Goal: Transaction & Acquisition: Purchase product/service

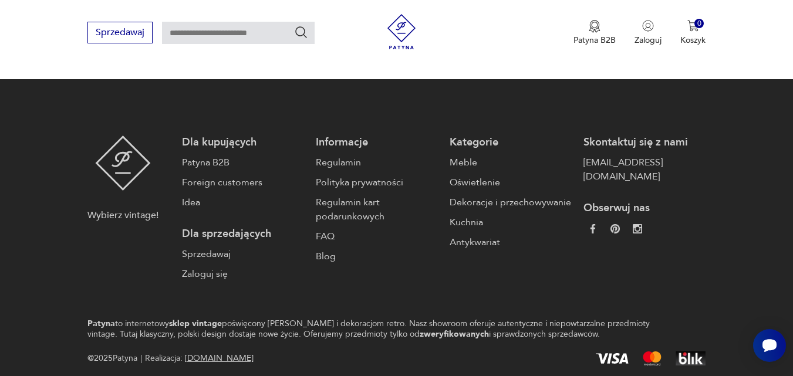
scroll to position [2877, 0]
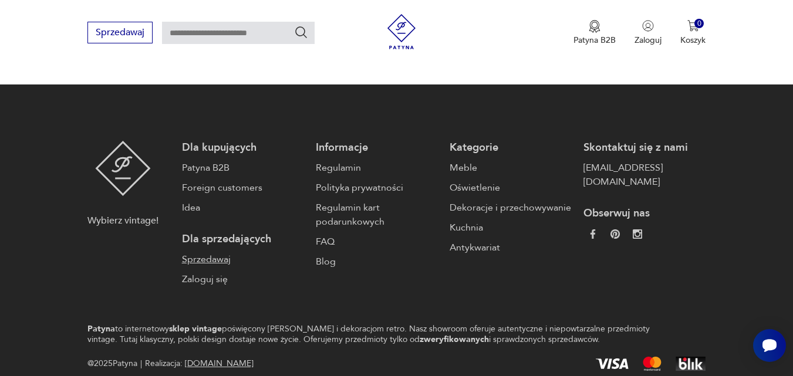
click at [211, 252] on link "Sprzedawaj" at bounding box center [243, 259] width 122 height 14
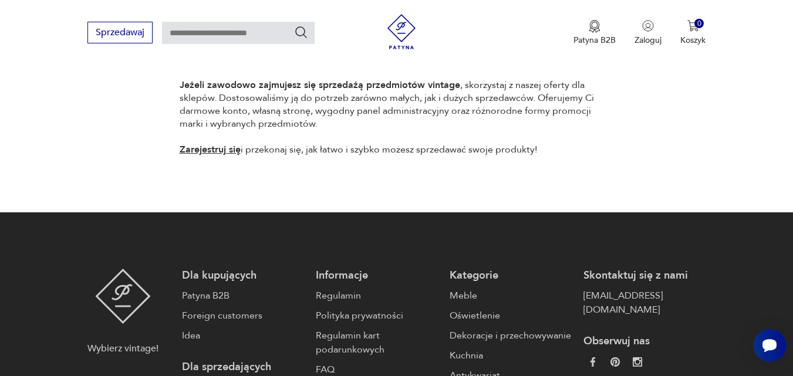
scroll to position [995, 0]
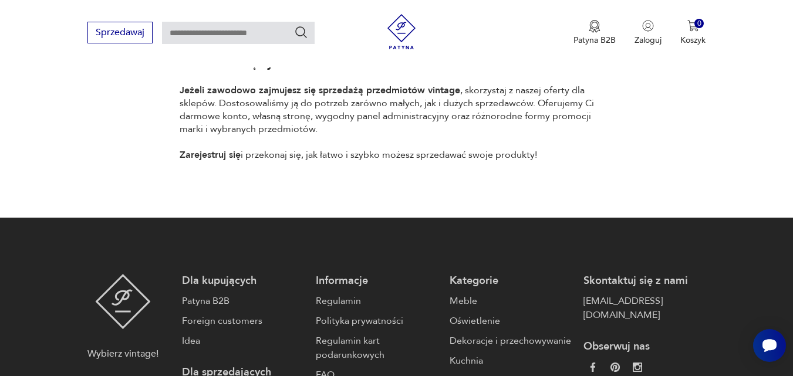
click at [220, 148] on link "Zarejestruj się" at bounding box center [210, 154] width 61 height 13
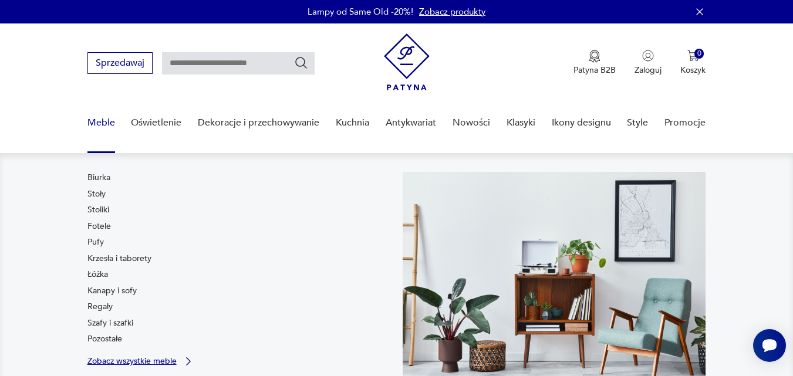
click at [132, 364] on p "Zobacz wszystkie meble" at bounding box center [131, 361] width 89 height 8
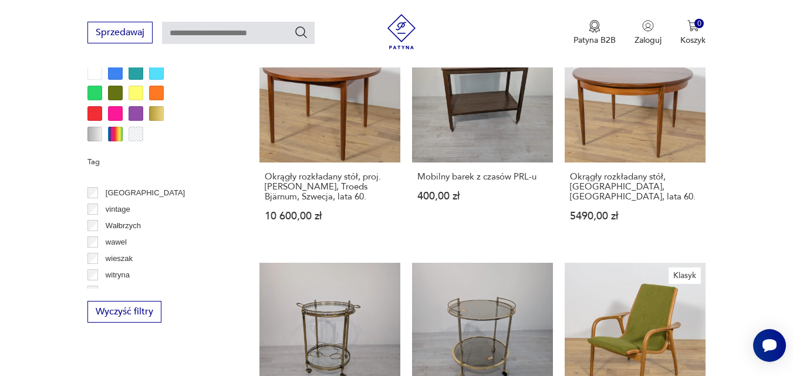
scroll to position [979, 0]
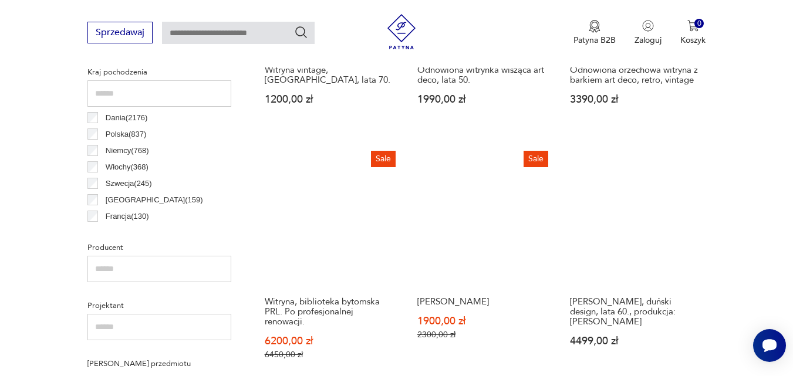
scroll to position [617, 0]
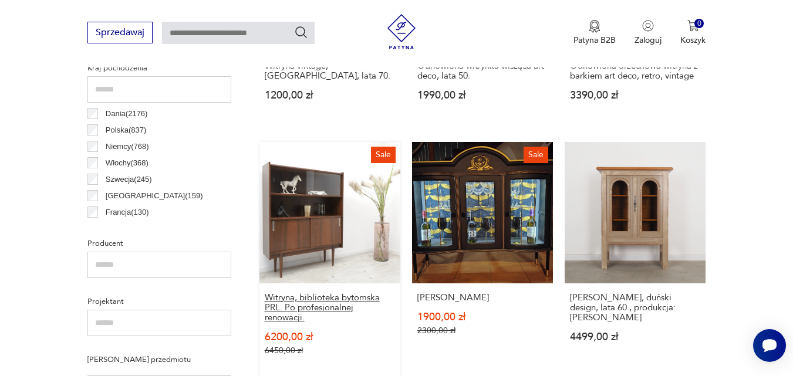
click at [321, 301] on h3 "Witryna, biblioteka bytomska PRL. Po profesjonalnej renowacji." at bounding box center [330, 308] width 130 height 30
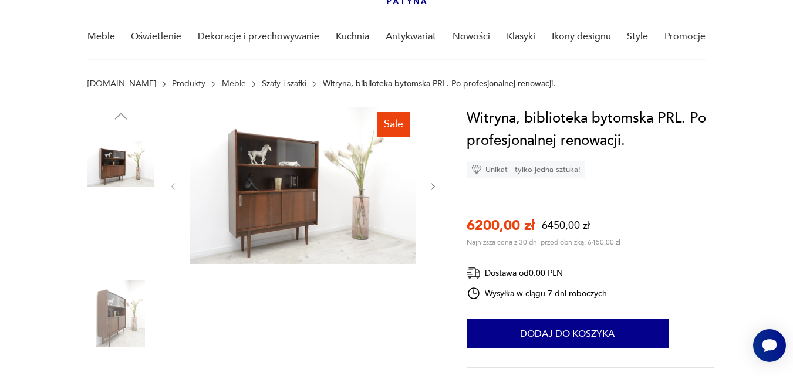
scroll to position [102, 0]
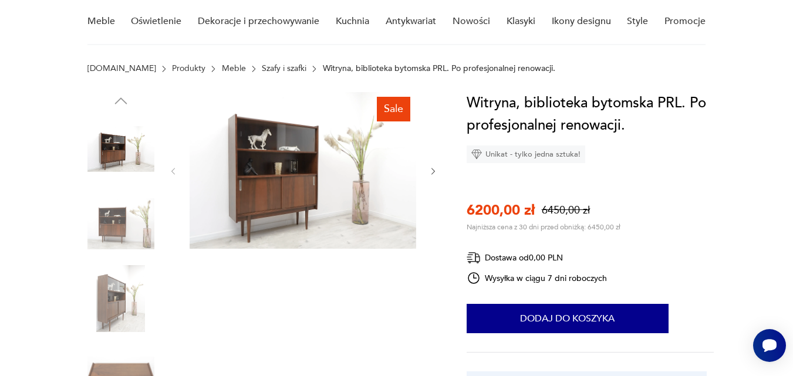
click at [305, 177] on img at bounding box center [303, 170] width 227 height 157
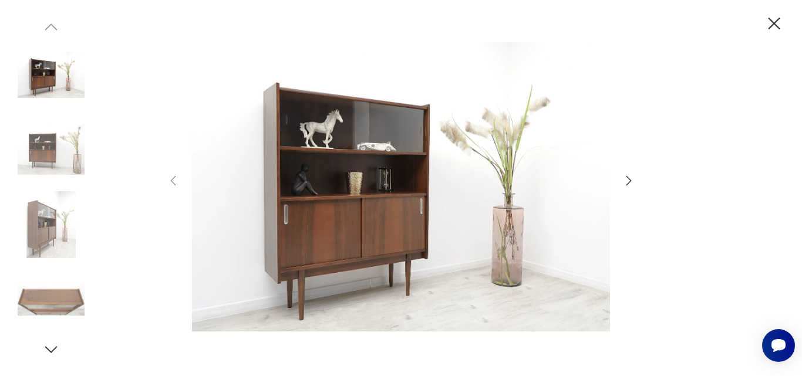
click at [620, 173] on div at bounding box center [400, 187] width 469 height 303
click at [624, 177] on icon "button" at bounding box center [628, 181] width 14 height 14
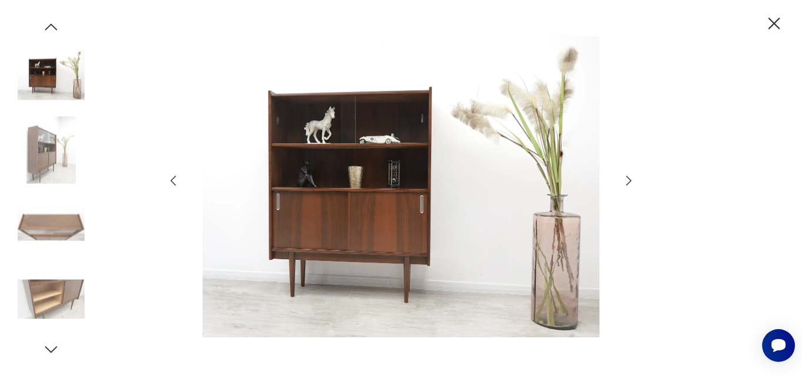
click at [624, 177] on icon "button" at bounding box center [628, 181] width 14 height 14
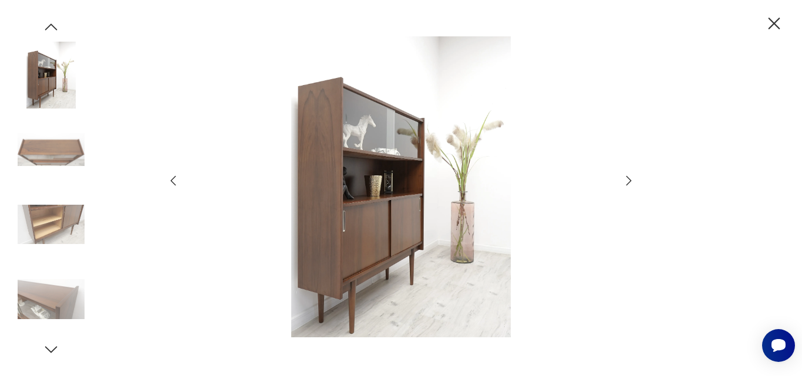
click at [624, 177] on icon "button" at bounding box center [628, 181] width 14 height 14
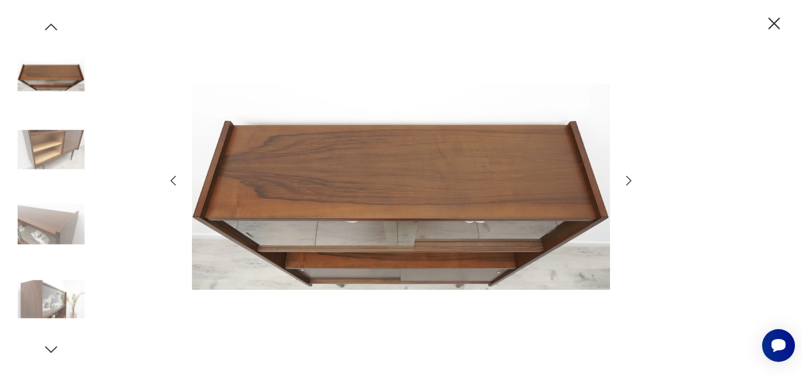
click at [624, 177] on icon "button" at bounding box center [628, 181] width 14 height 14
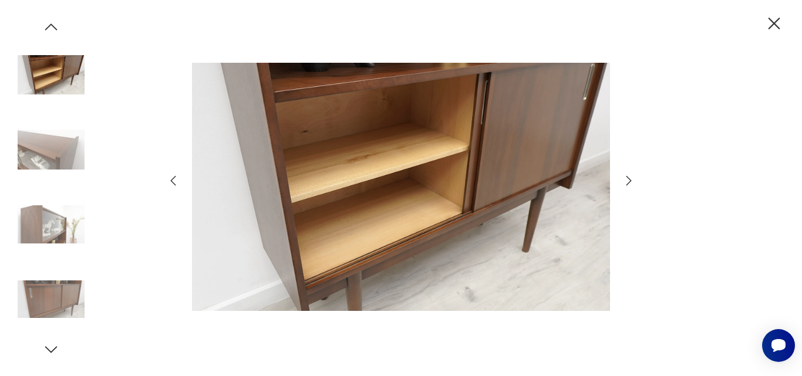
click at [624, 177] on icon "button" at bounding box center [628, 181] width 14 height 14
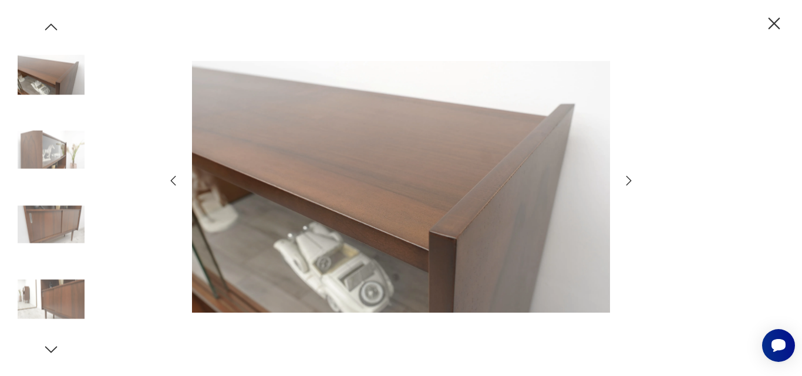
click at [624, 177] on icon "button" at bounding box center [628, 181] width 14 height 14
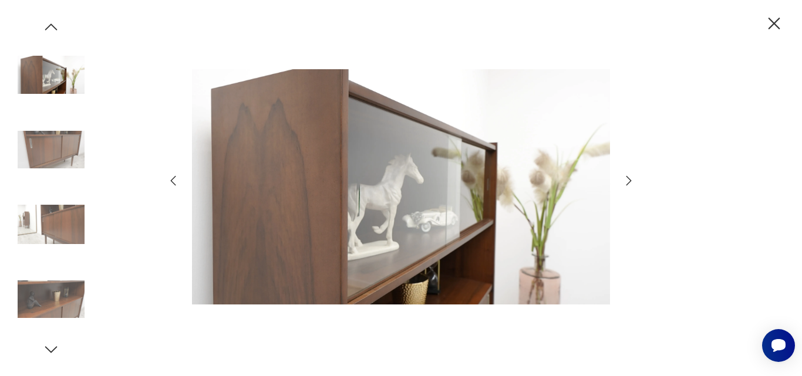
click at [624, 177] on icon "button" at bounding box center [628, 181] width 14 height 14
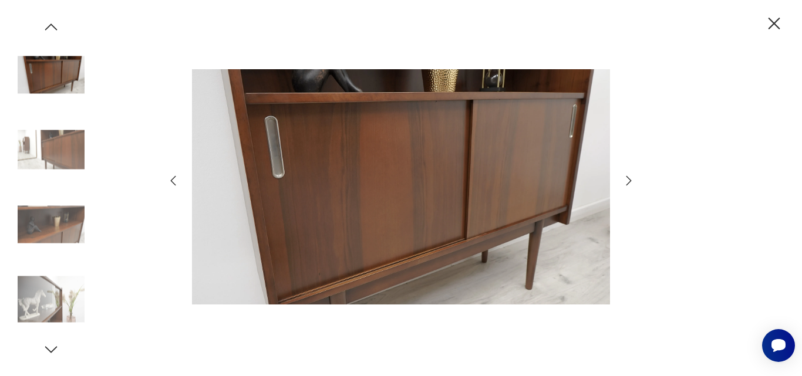
click at [624, 177] on icon "button" at bounding box center [628, 181] width 14 height 14
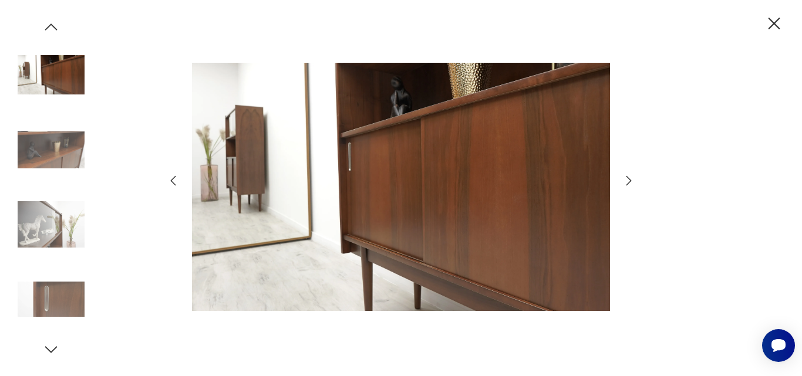
click at [624, 177] on icon "button" at bounding box center [628, 181] width 14 height 14
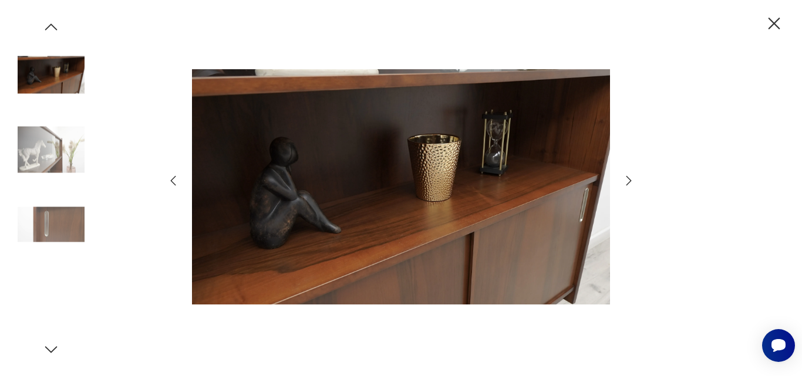
click at [624, 177] on icon "button" at bounding box center [628, 181] width 14 height 14
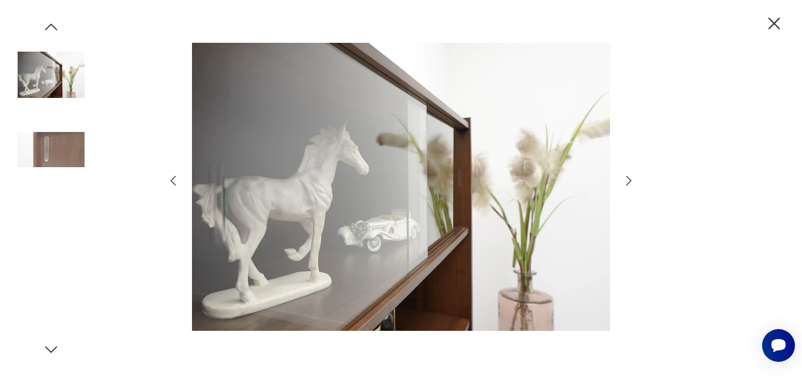
click at [624, 177] on icon "button" at bounding box center [628, 181] width 14 height 14
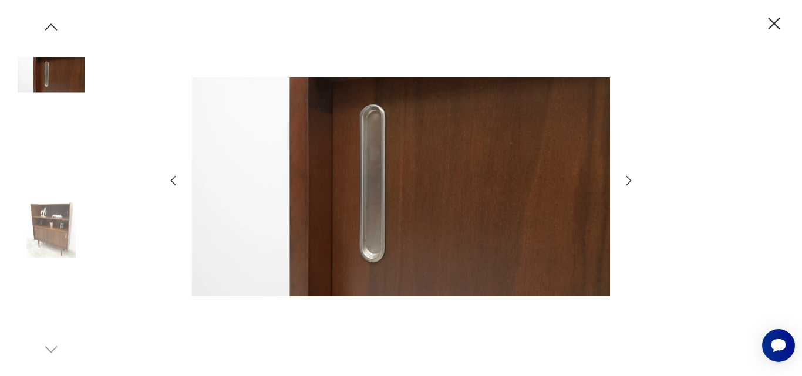
click at [624, 177] on icon "button" at bounding box center [628, 181] width 14 height 14
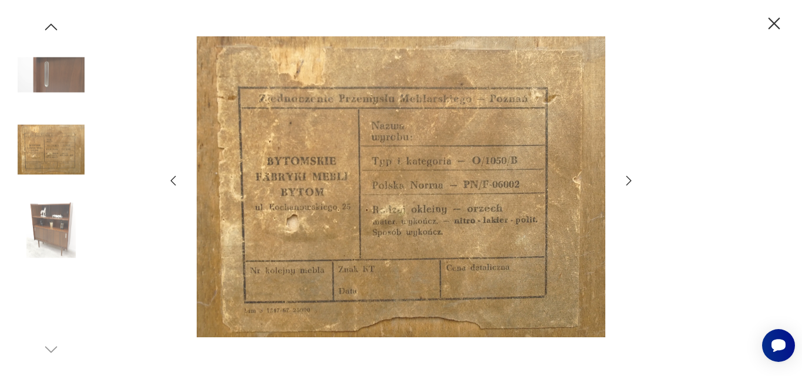
click at [624, 177] on icon "button" at bounding box center [628, 181] width 14 height 14
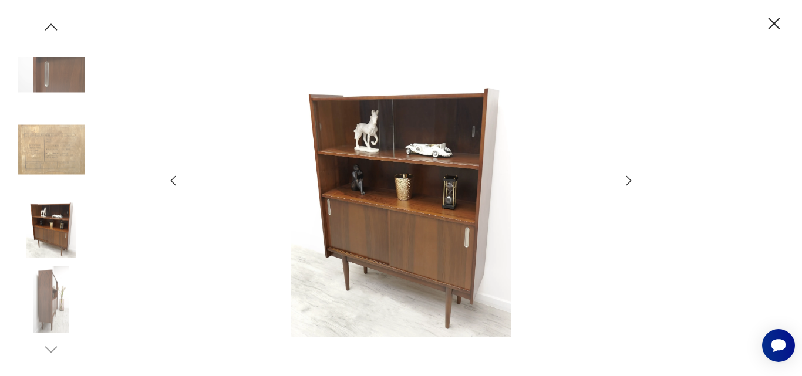
click at [624, 177] on icon "button" at bounding box center [628, 181] width 14 height 14
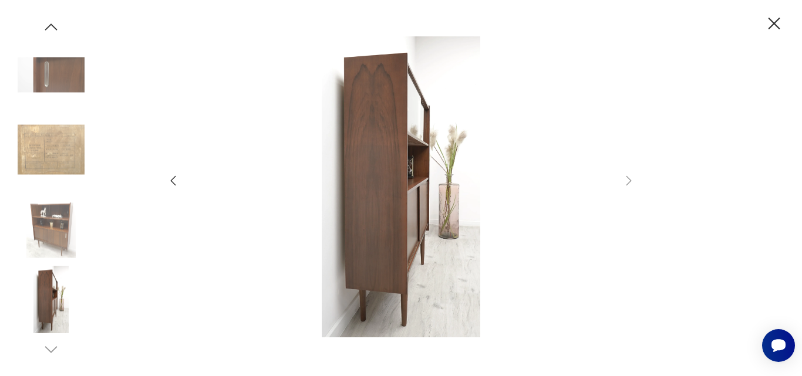
click at [773, 25] on icon "button" at bounding box center [773, 23] width 21 height 21
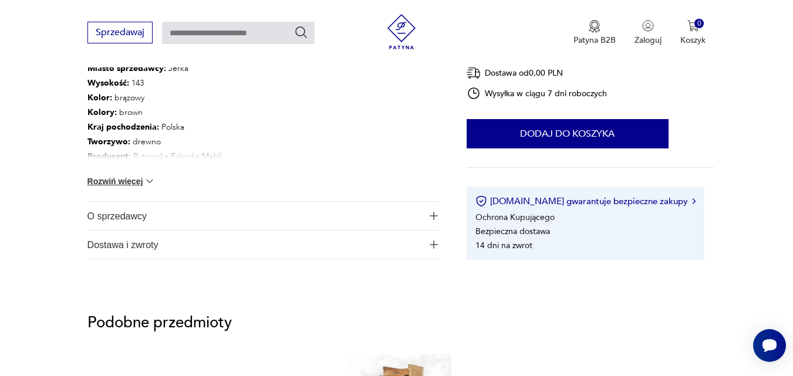
scroll to position [743, 0]
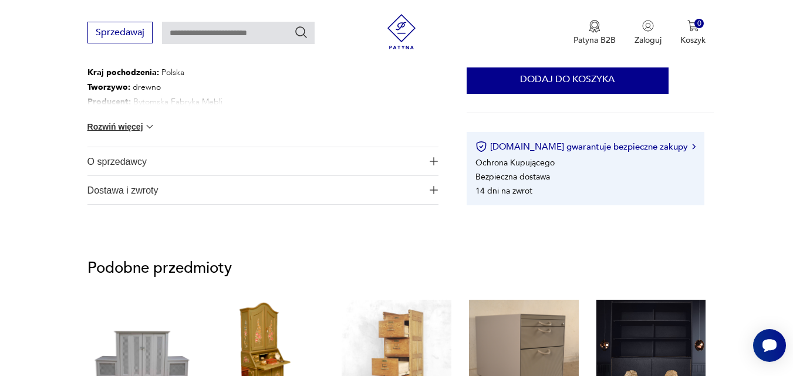
click at [432, 160] on img "button" at bounding box center [434, 161] width 8 height 8
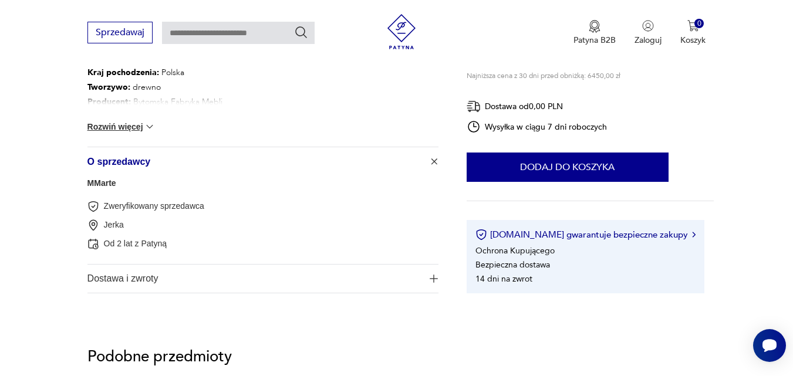
click at [432, 161] on img "button" at bounding box center [434, 162] width 12 height 12
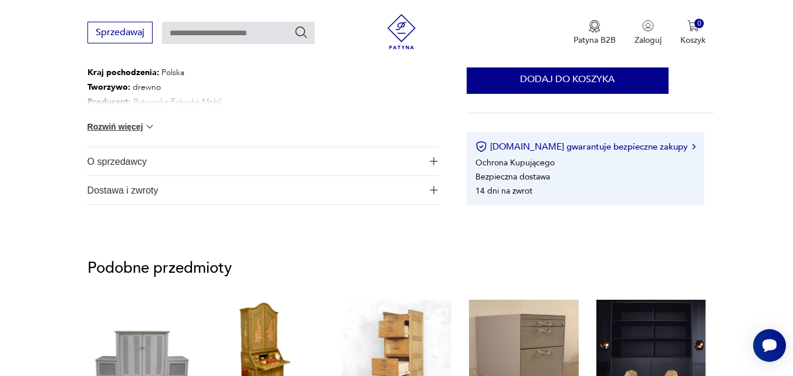
click at [437, 190] on img "button" at bounding box center [434, 190] width 8 height 8
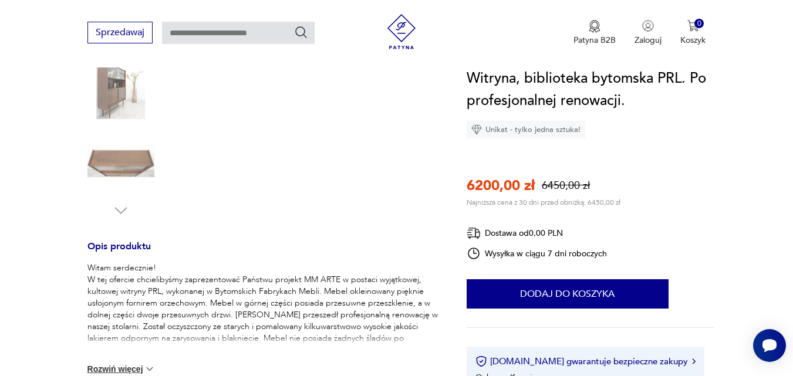
scroll to position [0, 0]
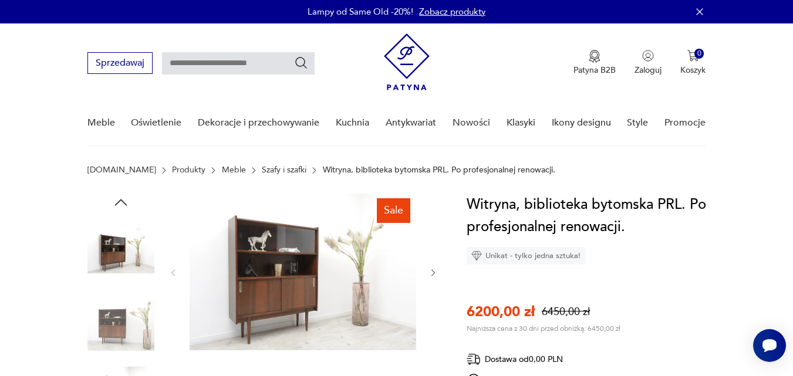
click at [323, 171] on p "Witryna, biblioteka bytomska PRL. Po profesjonalnej renowacji." at bounding box center [439, 169] width 232 height 9
click at [262, 171] on link "Szafy i szafki" at bounding box center [284, 169] width 45 height 9
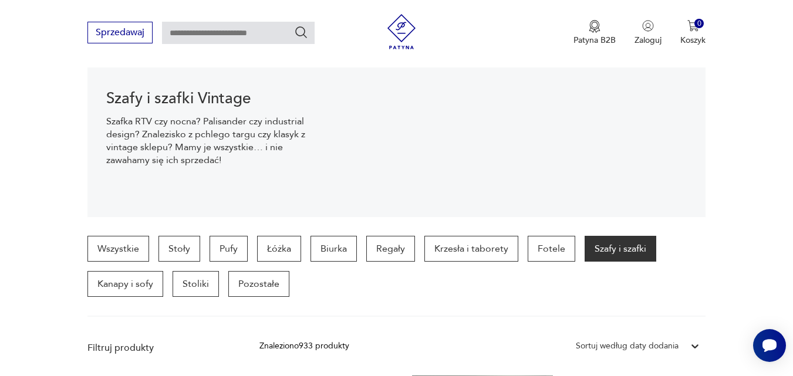
scroll to position [157, 0]
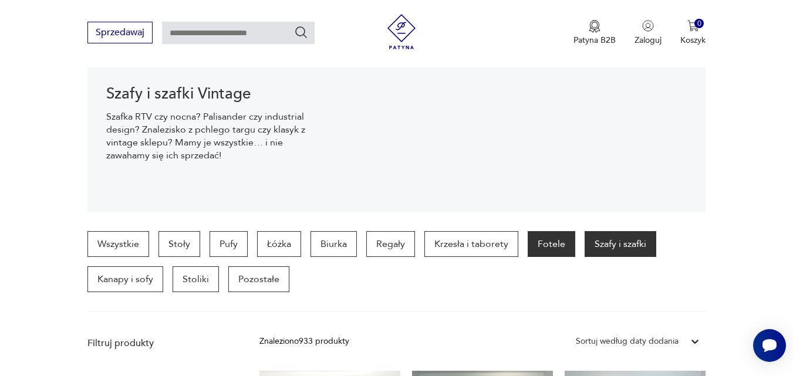
click at [561, 245] on p "Fotele" at bounding box center [552, 244] width 48 height 26
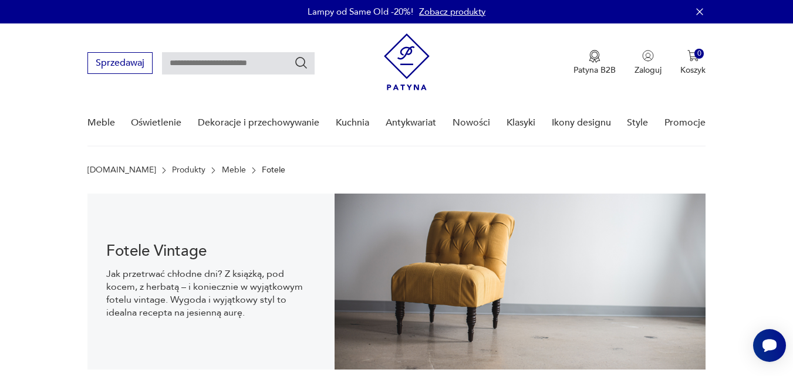
click at [398, 55] on img at bounding box center [407, 61] width 46 height 57
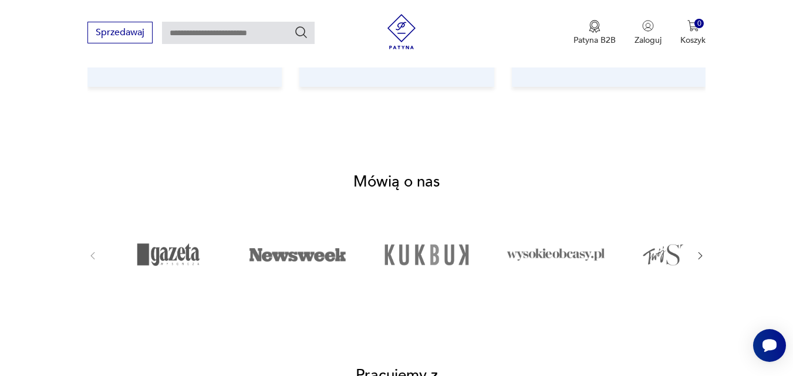
scroll to position [1741, 0]
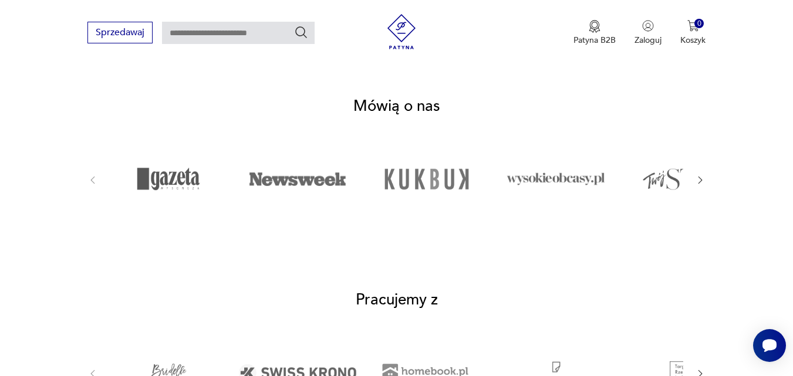
click at [698, 175] on icon "button" at bounding box center [700, 180] width 11 height 11
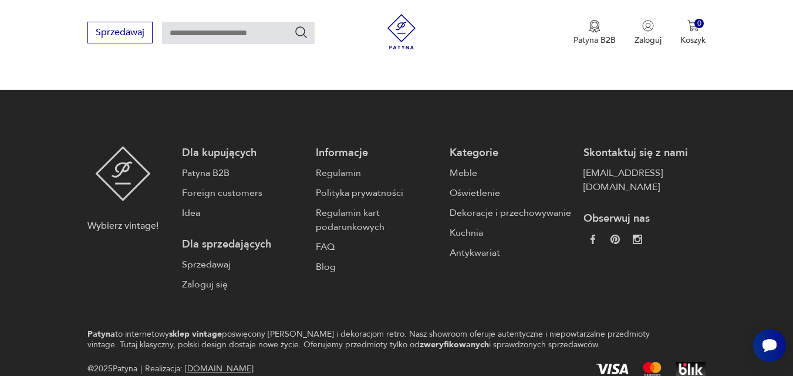
scroll to position [2883, 0]
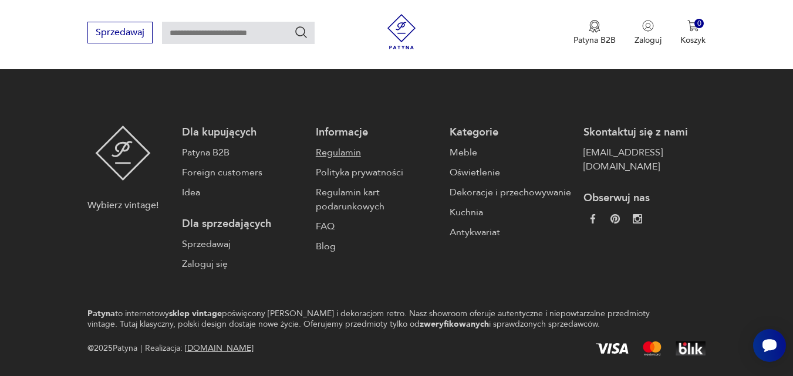
click at [340, 146] on link "Regulamin" at bounding box center [377, 153] width 122 height 14
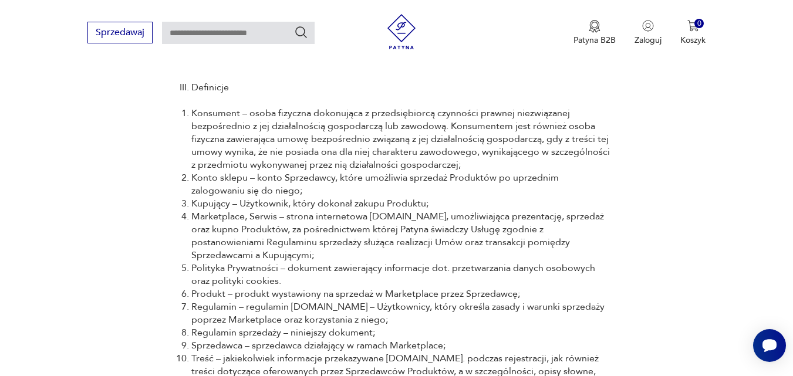
scroll to position [5296, 0]
